Goal: Check status: Check status

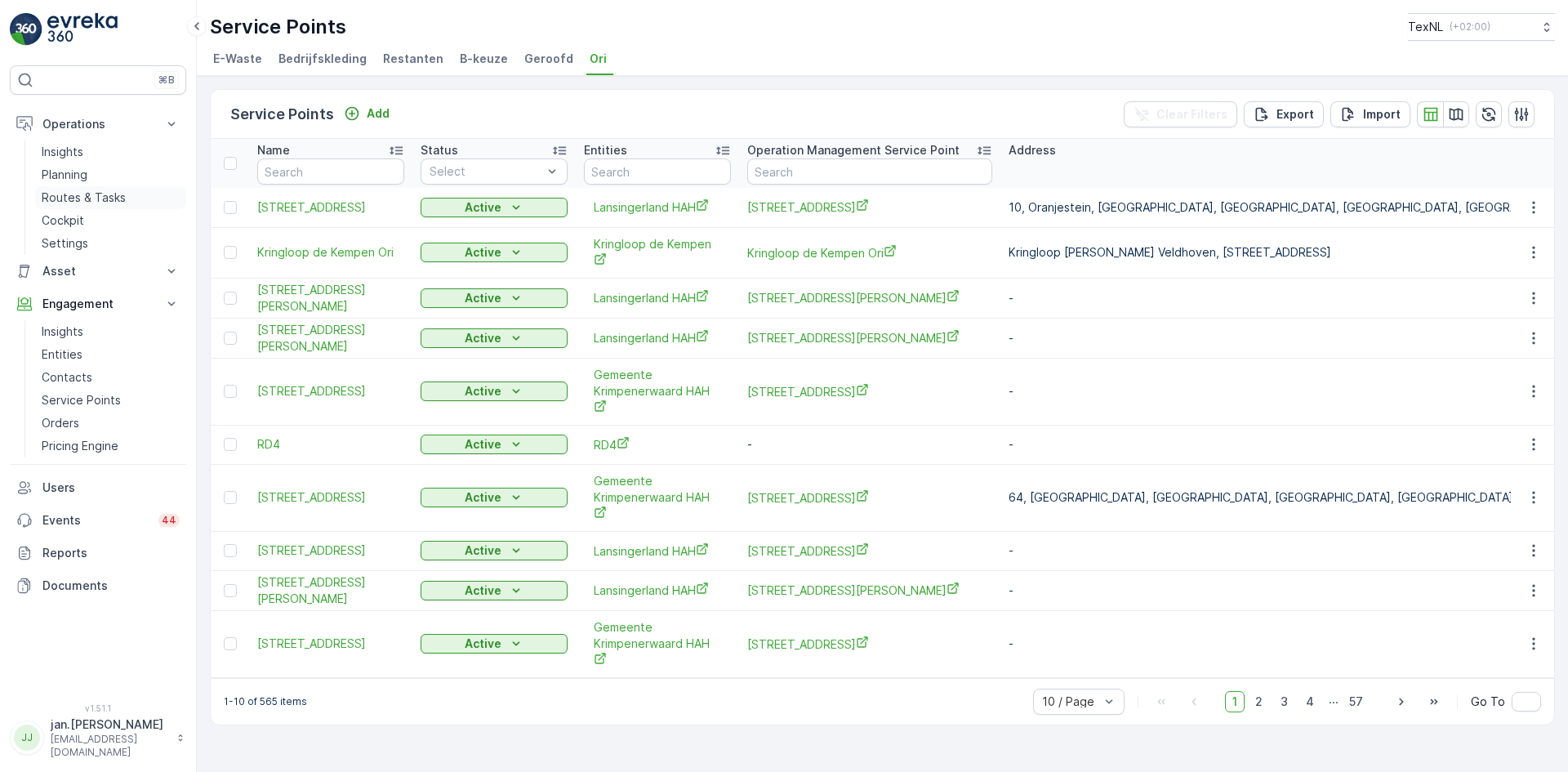
click at [71, 194] on p "Routes & Tasks" at bounding box center [83, 197] width 84 height 17
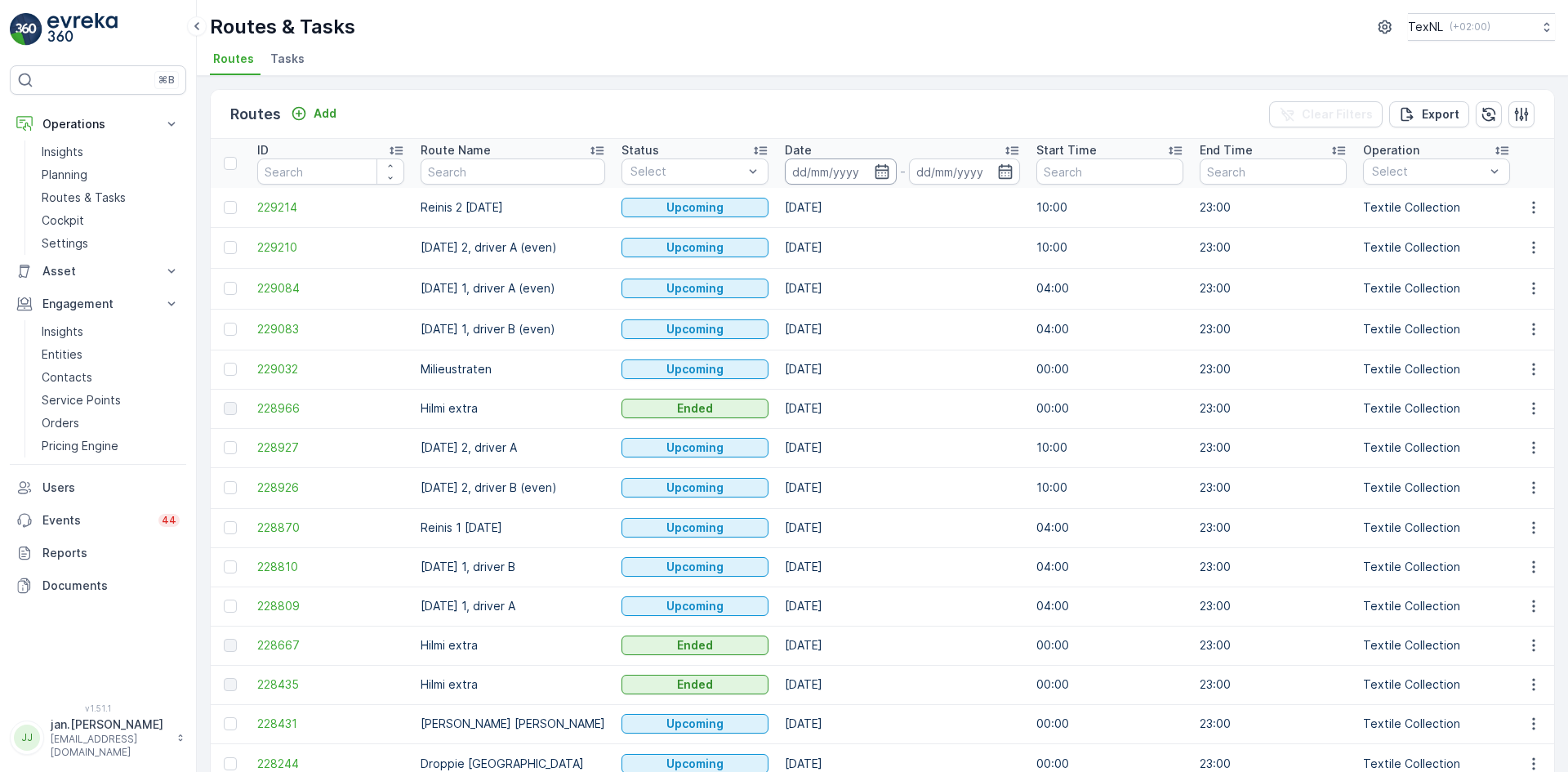
click at [810, 166] on input at bounding box center [840, 172] width 112 height 26
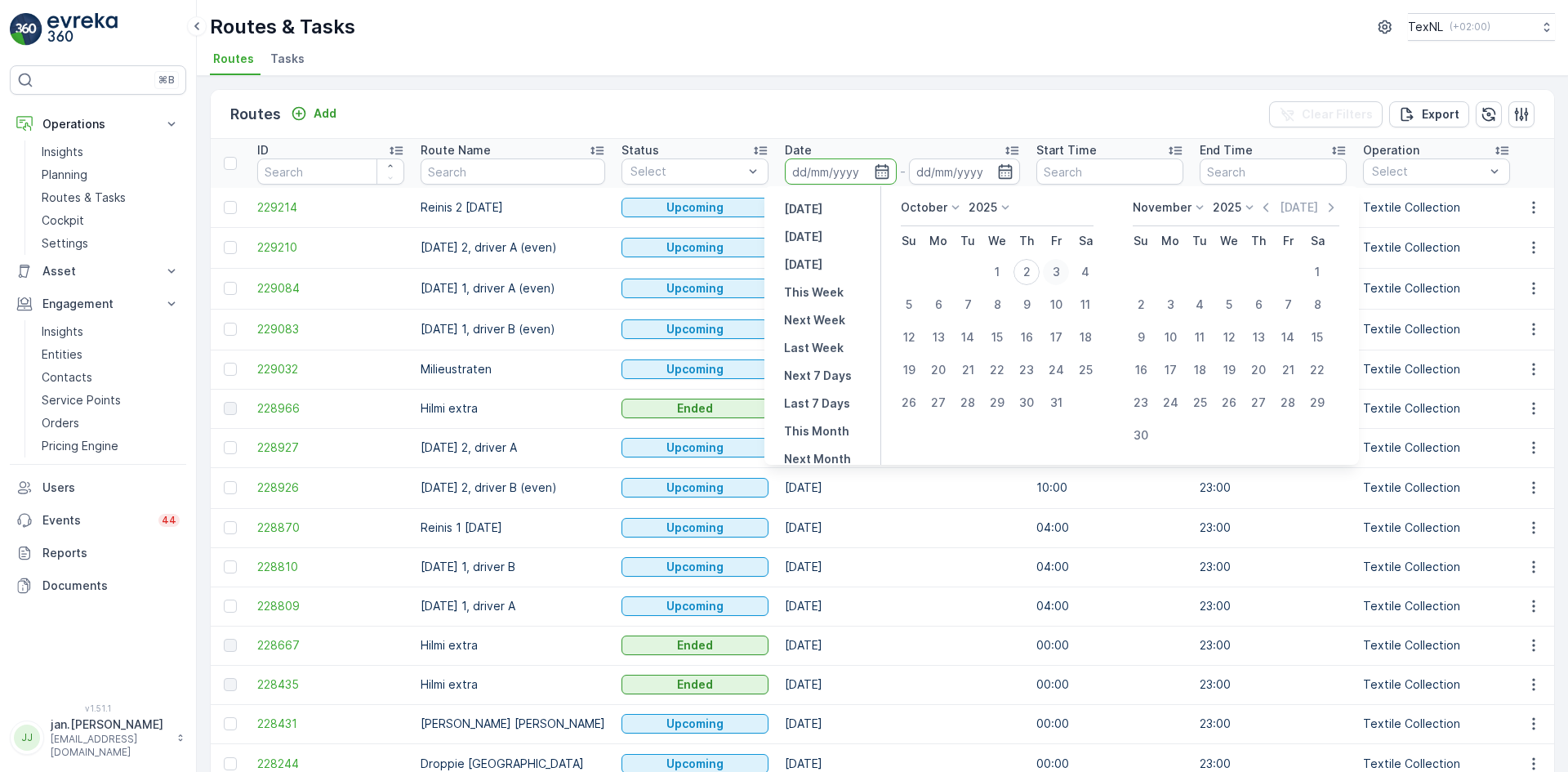
click at [1061, 271] on div "3" at bounding box center [1056, 272] width 26 height 26
type input "03.10.2025"
click at [1061, 271] on div "3" at bounding box center [1056, 272] width 26 height 26
type input "03.10.2025"
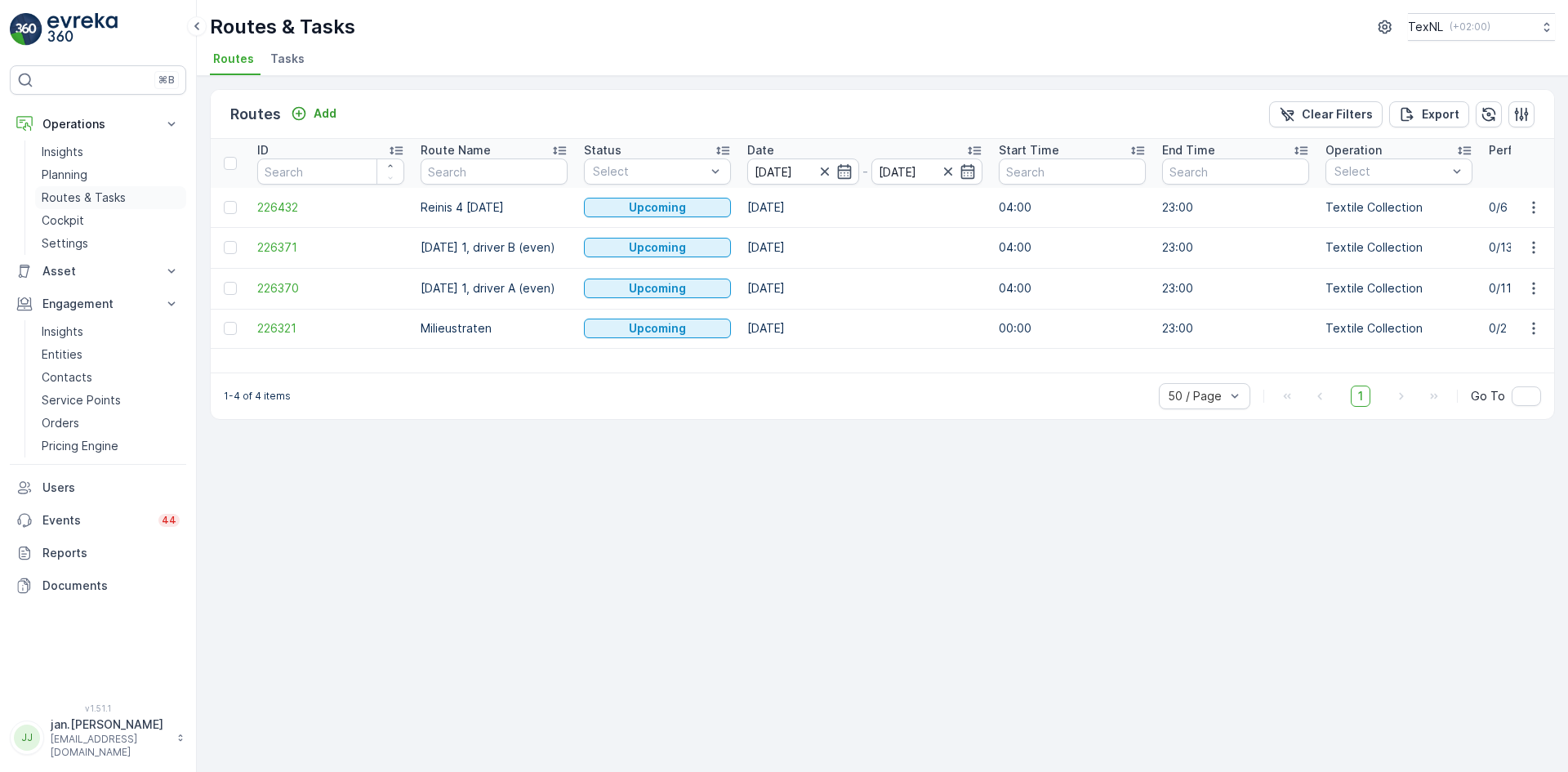
click at [81, 203] on p "Routes & Tasks" at bounding box center [83, 197] width 84 height 17
